Goal: Find contact information: Obtain details needed to contact an individual or organization

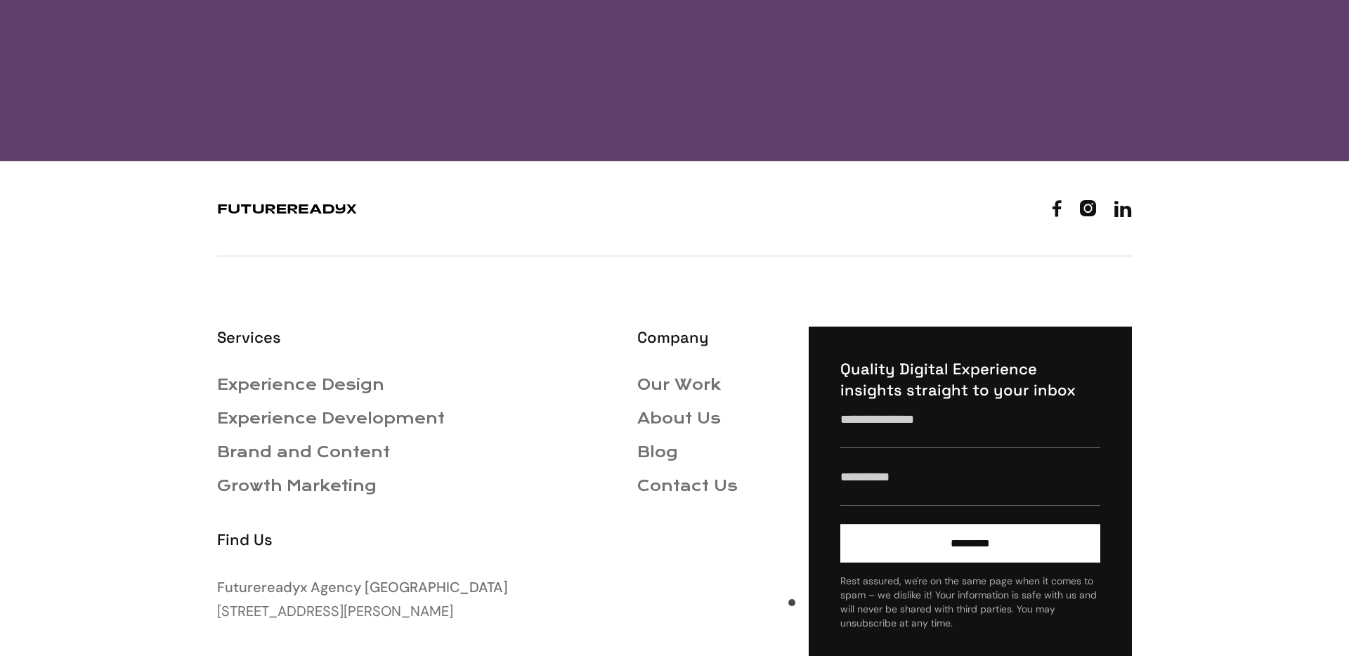
scroll to position [6461, 0]
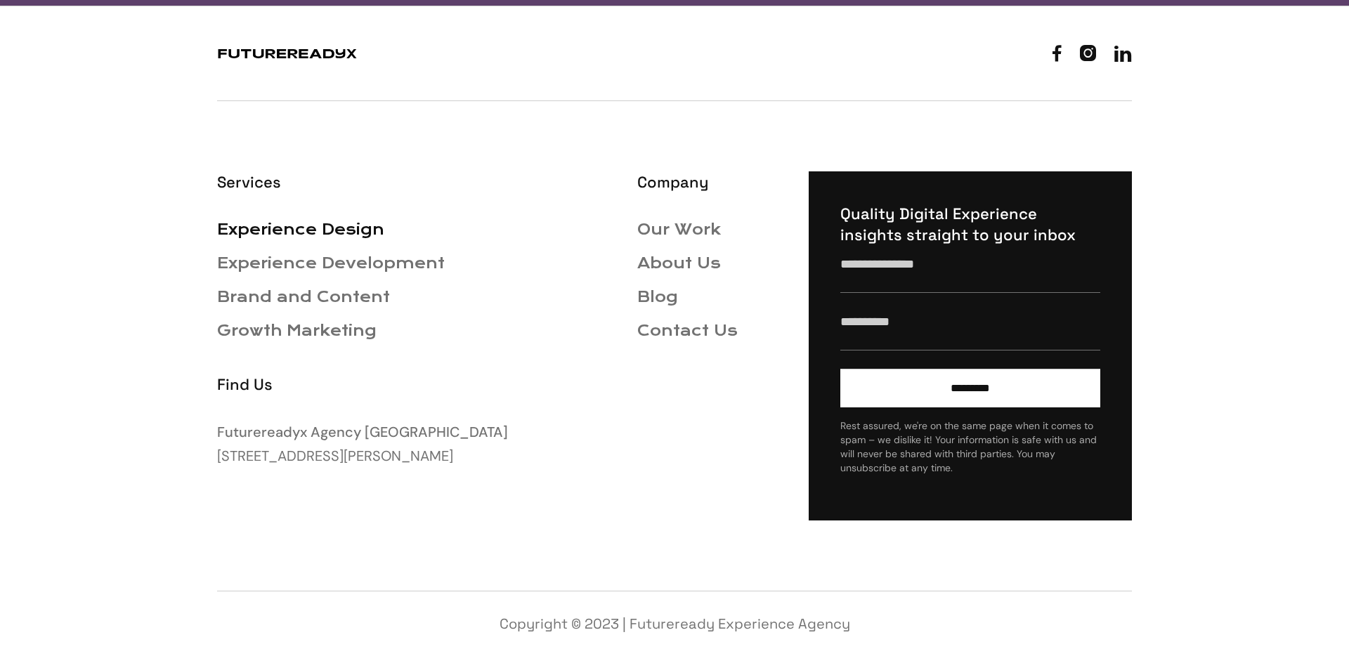
click at [325, 228] on link "Experience Design" at bounding box center [300, 230] width 167 height 18
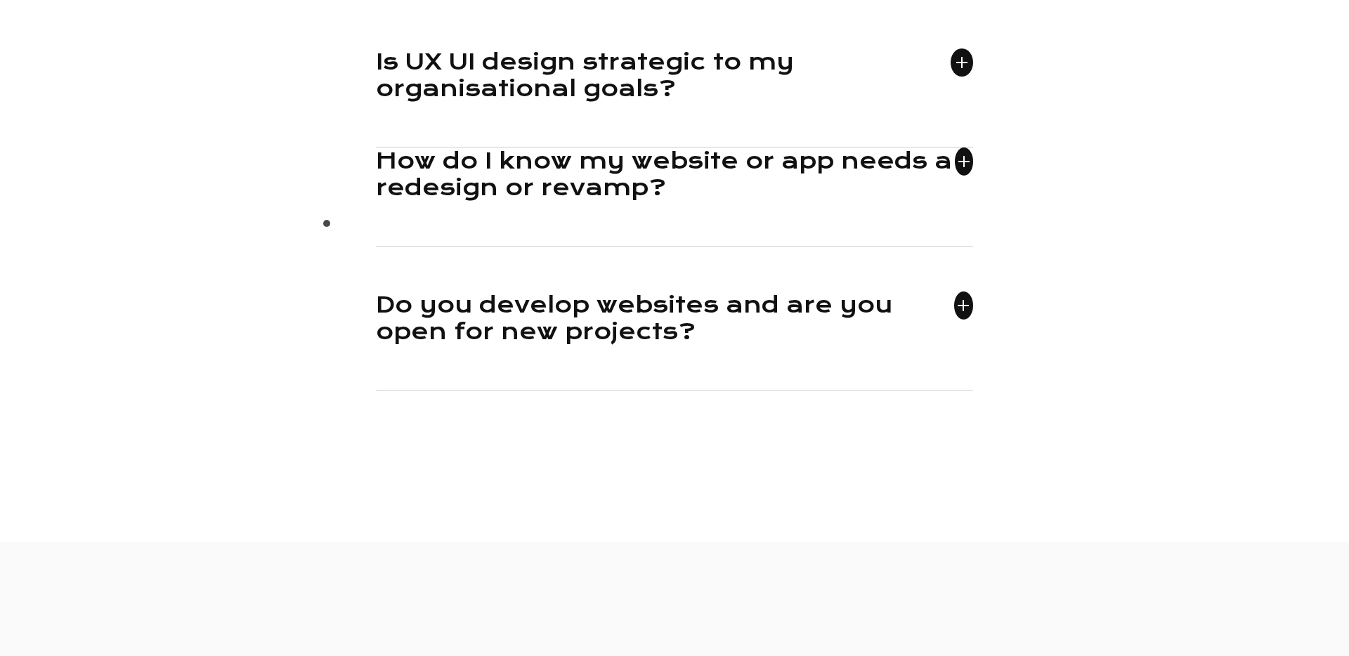
scroll to position [2734, 0]
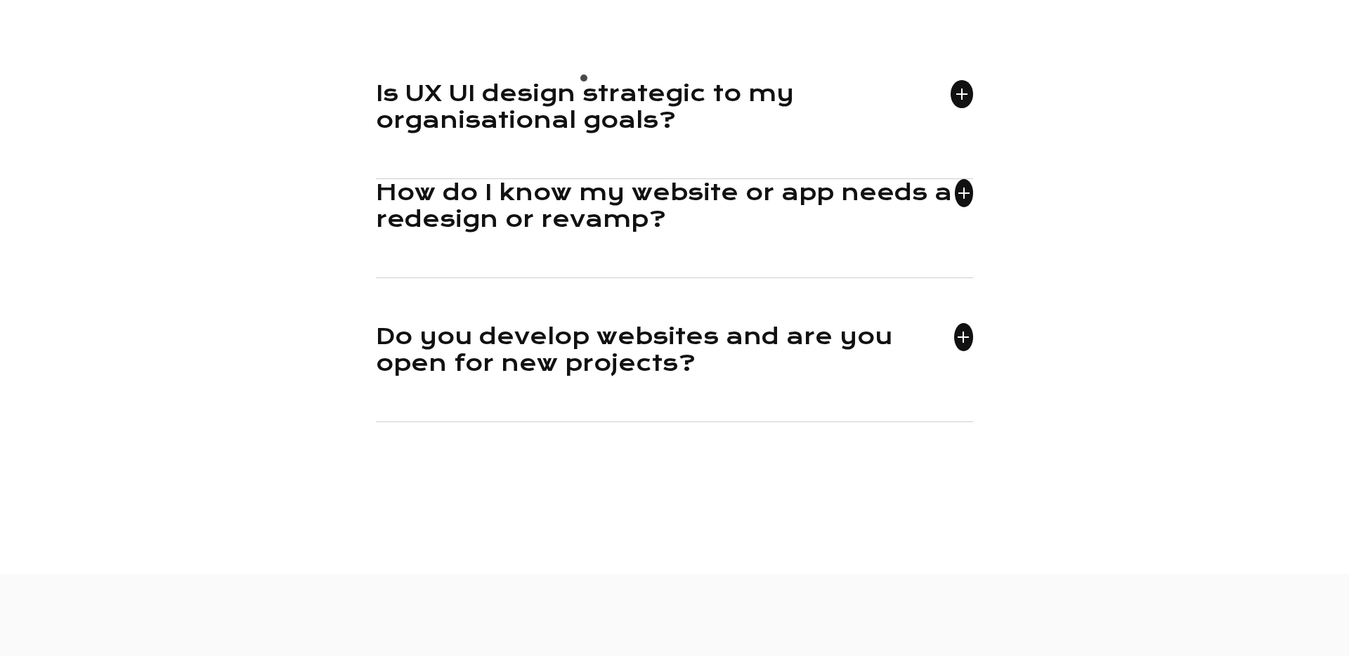
click at [582, 82] on h3 "Is UX UI design strategic to my organisational goals?" at bounding box center [663, 106] width 575 height 53
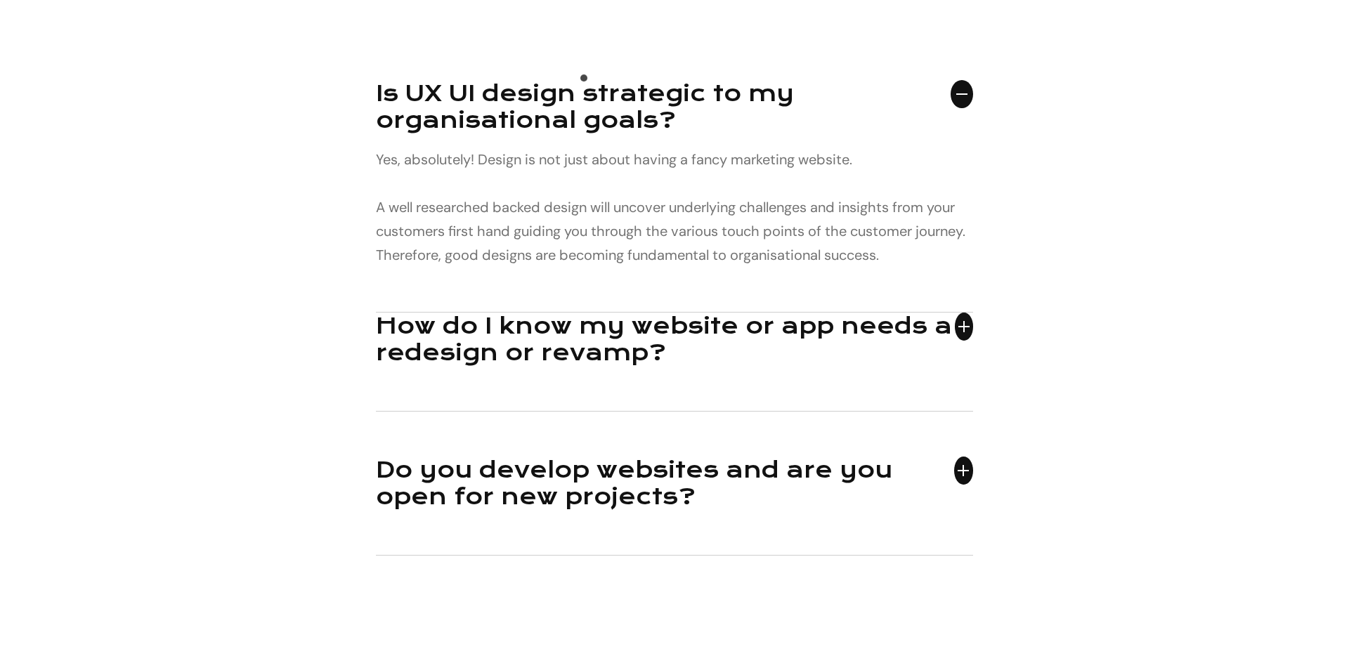
click at [582, 82] on h3 "Is UX UI design strategic to my organisational goals?" at bounding box center [663, 106] width 575 height 53
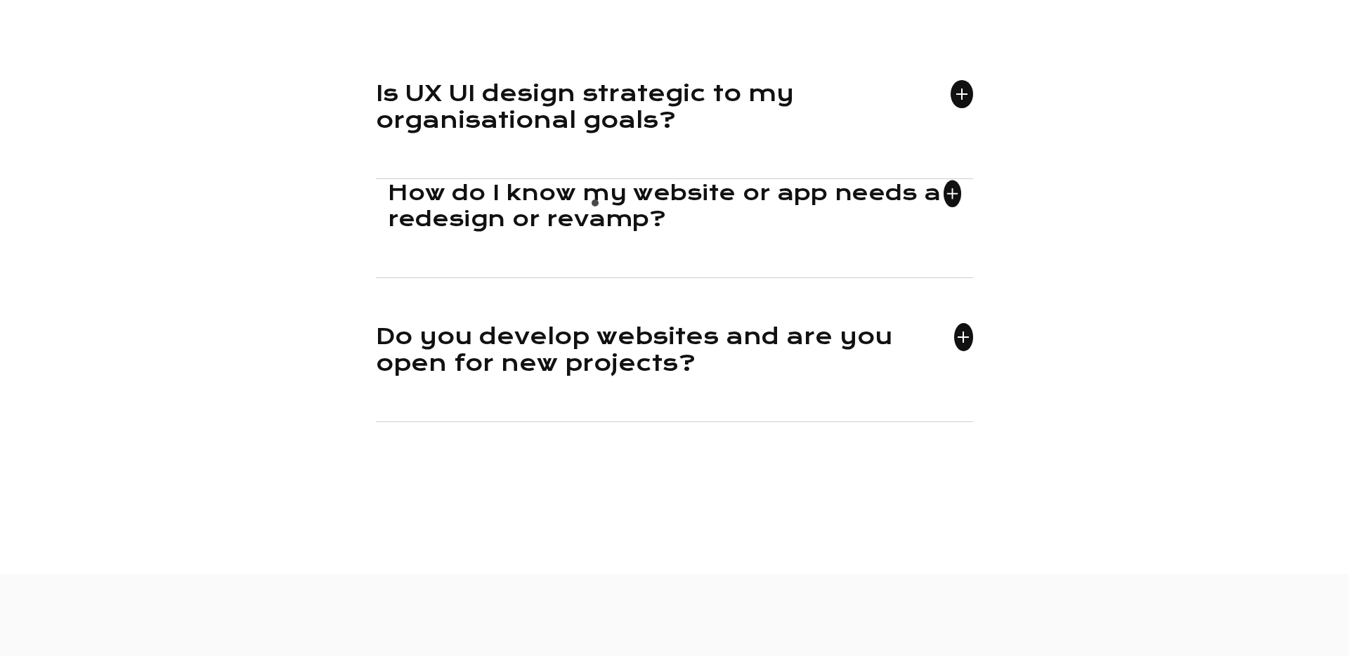
click at [593, 207] on h3 "How do I know my website or app needs a redesign or revamp?" at bounding box center [666, 206] width 556 height 51
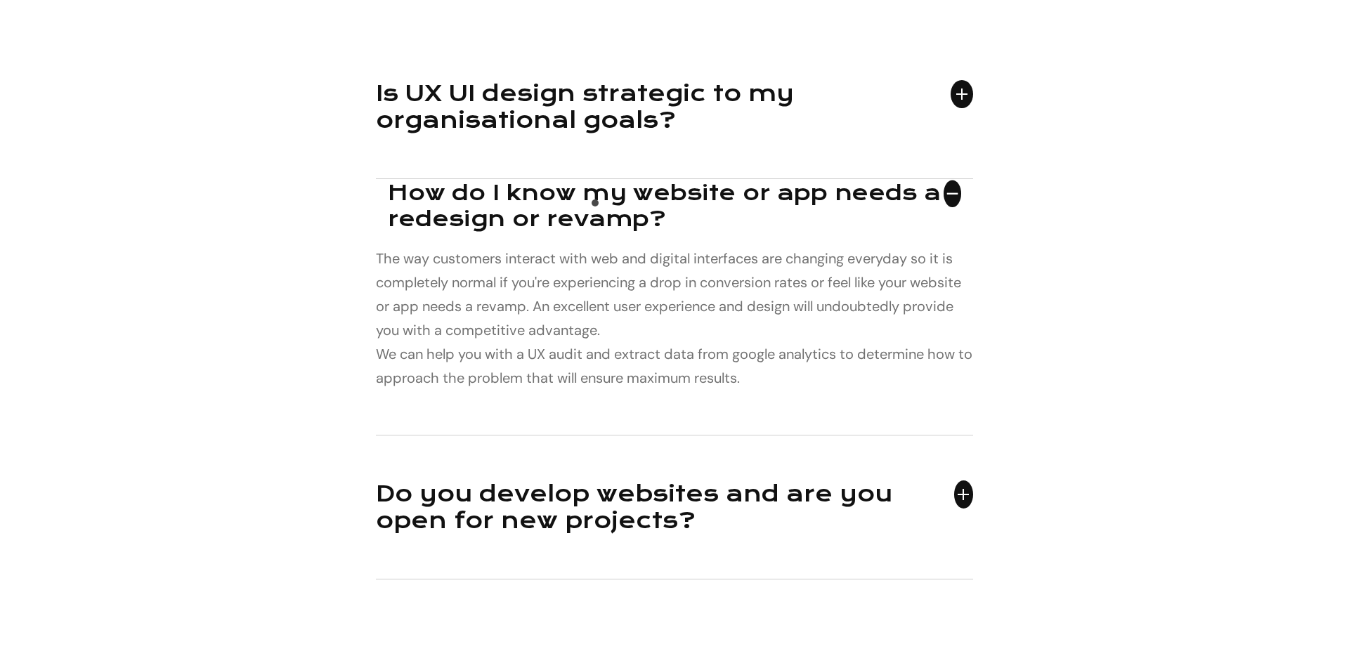
click at [593, 207] on h3 "How do I know my website or app needs a redesign or revamp?" at bounding box center [666, 206] width 556 height 51
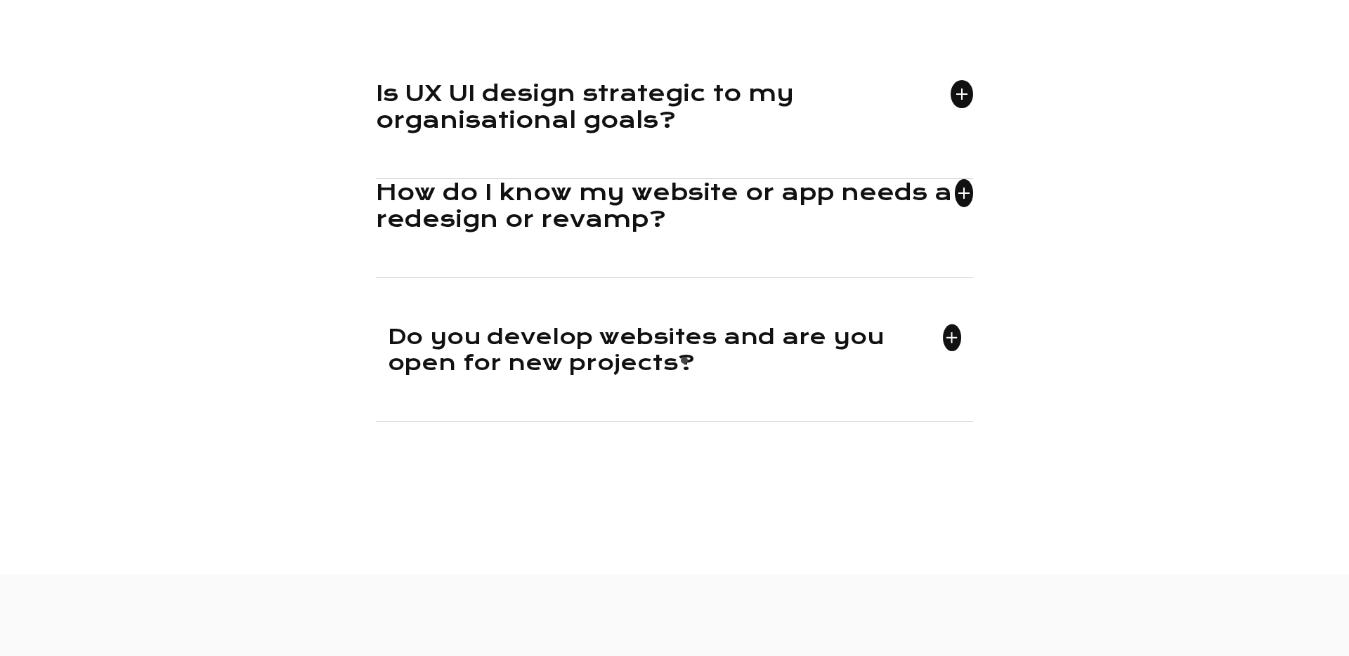
click at [682, 365] on h3 "Do you develop websites and are you open for new projects?" at bounding box center [665, 350] width 555 height 51
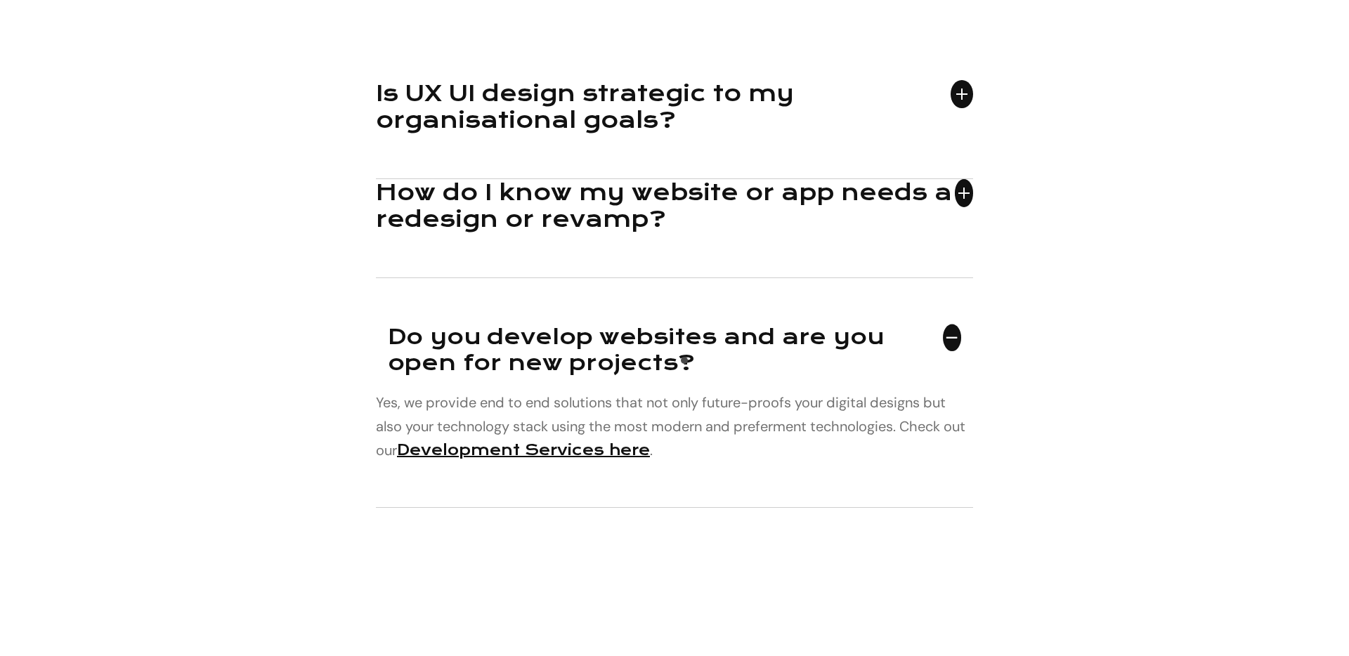
click at [682, 365] on h3 "Do you develop websites and are you open for new projects?" at bounding box center [665, 350] width 555 height 51
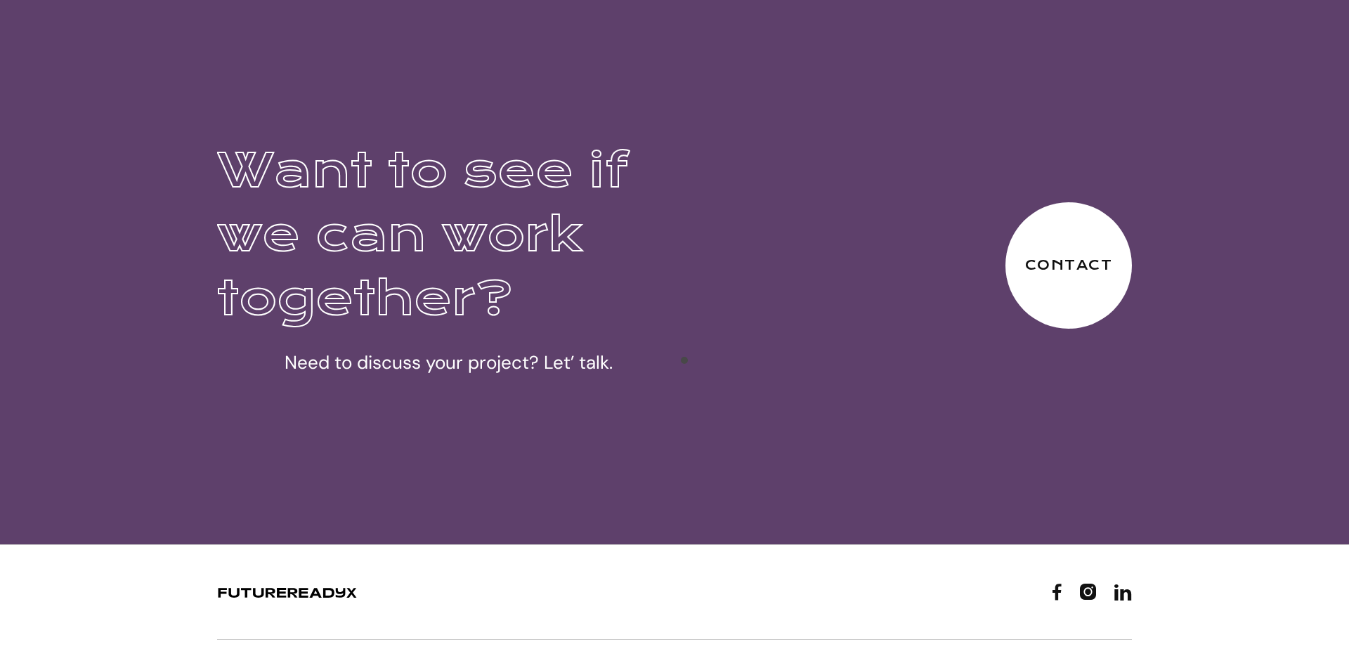
scroll to position [4201, 0]
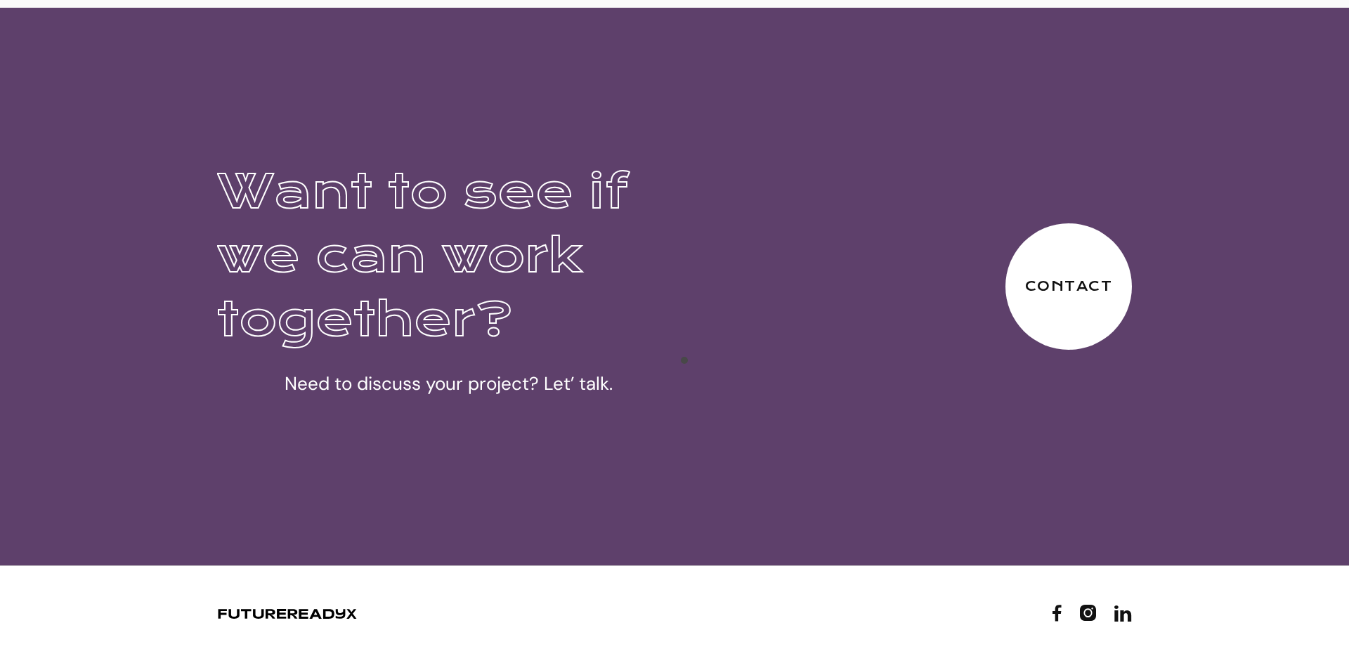
click at [682, 365] on div "Want to see if we can work together? Need to discuss your project? Let’ talk." at bounding box center [456, 279] width 478 height 240
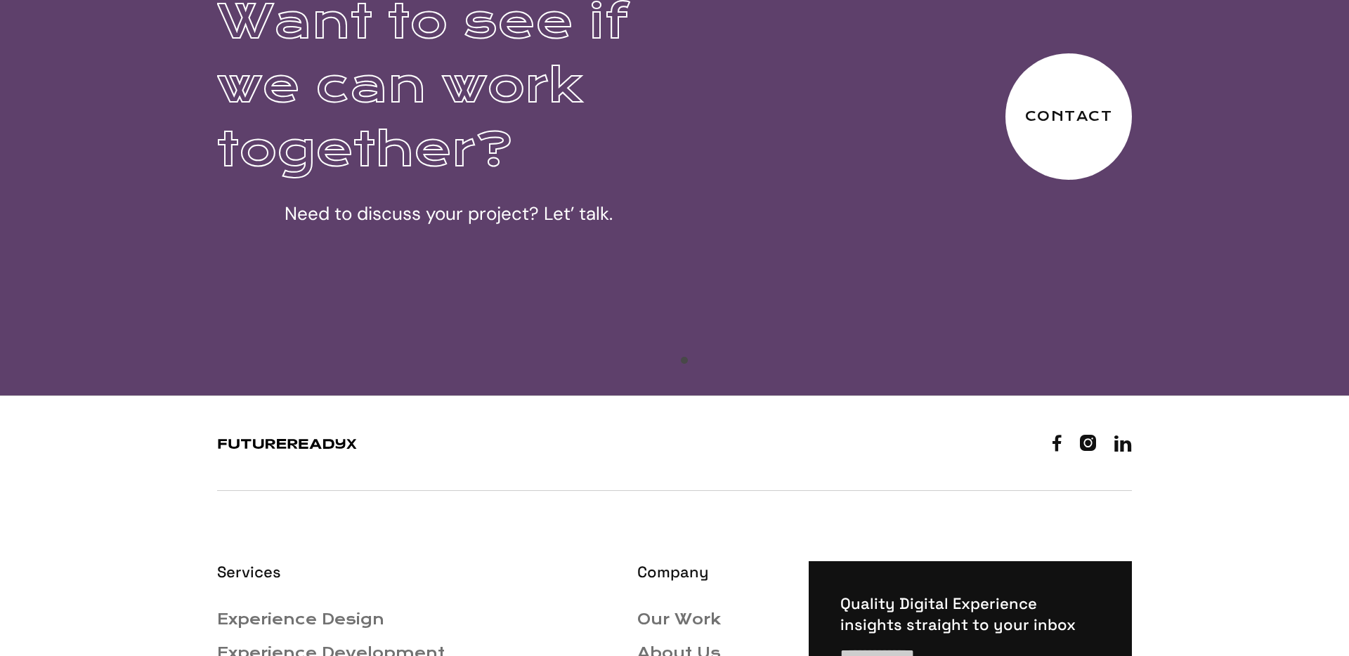
scroll to position [4299, 0]
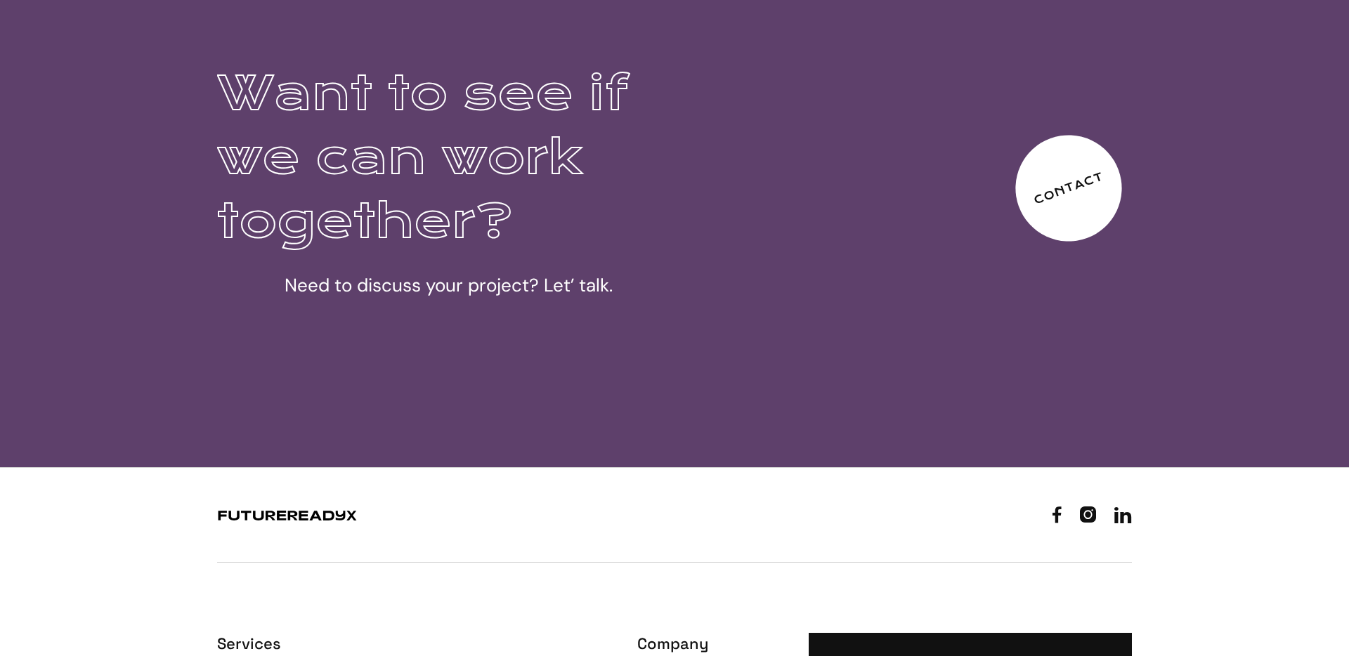
click at [1061, 195] on div "Contact" at bounding box center [1068, 188] width 73 height 36
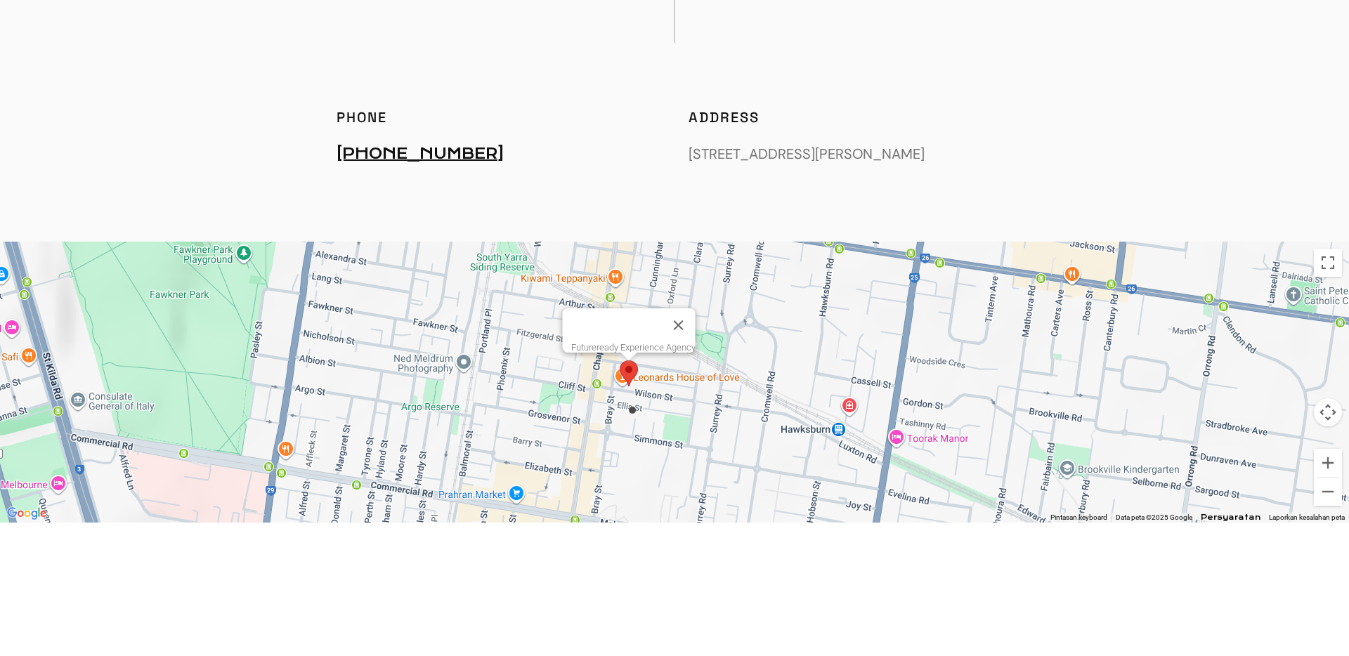
scroll to position [879, 0]
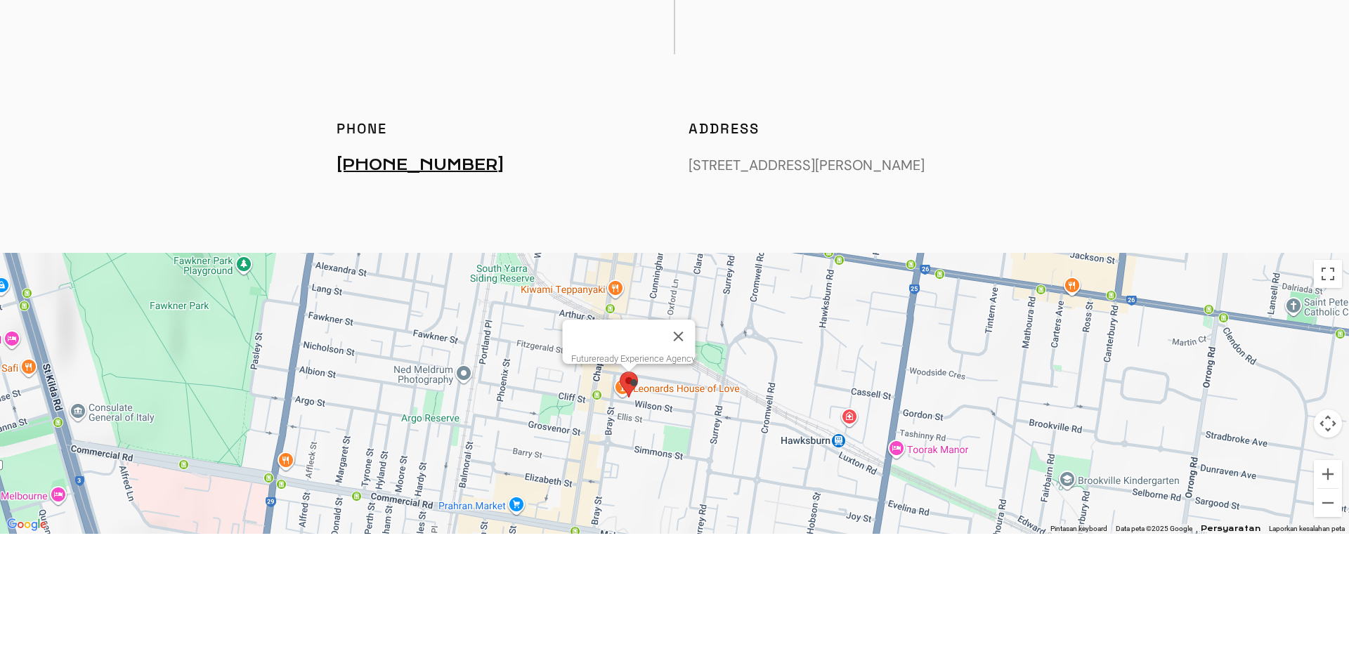
click at [620, 372] on area "Map pin on Futureready Experience Agency showing location of Futureready Experi…" at bounding box center [620, 372] width 0 height 0
drag, startPoint x: 661, startPoint y: 171, endPoint x: 943, endPoint y: 171, distance: 282.4
click at [943, 171] on div "Phone +61 452 206 806 Address Suite 24/11 Wilson St, South Yarra VIC 3141" at bounding box center [674, 156] width 773 height 70
copy p "[STREET_ADDRESS][PERSON_NAME]"
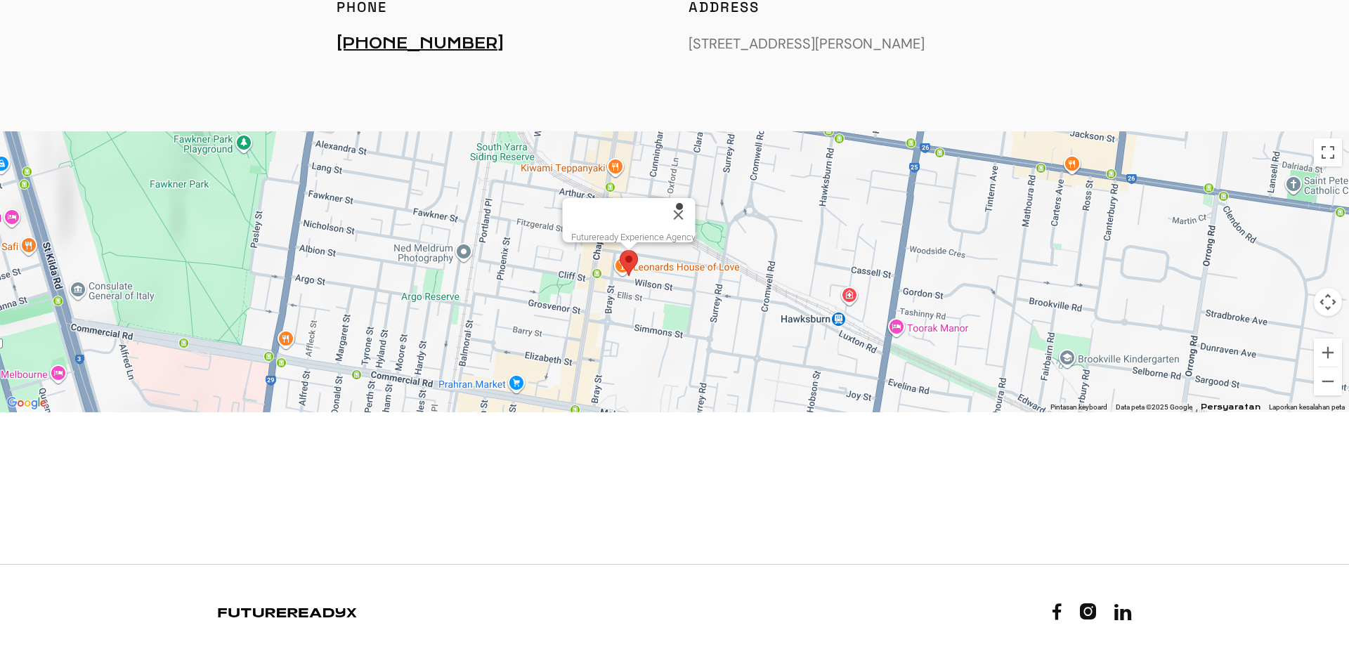
scroll to position [1003, 0]
